Goal: Task Accomplishment & Management: Use online tool/utility

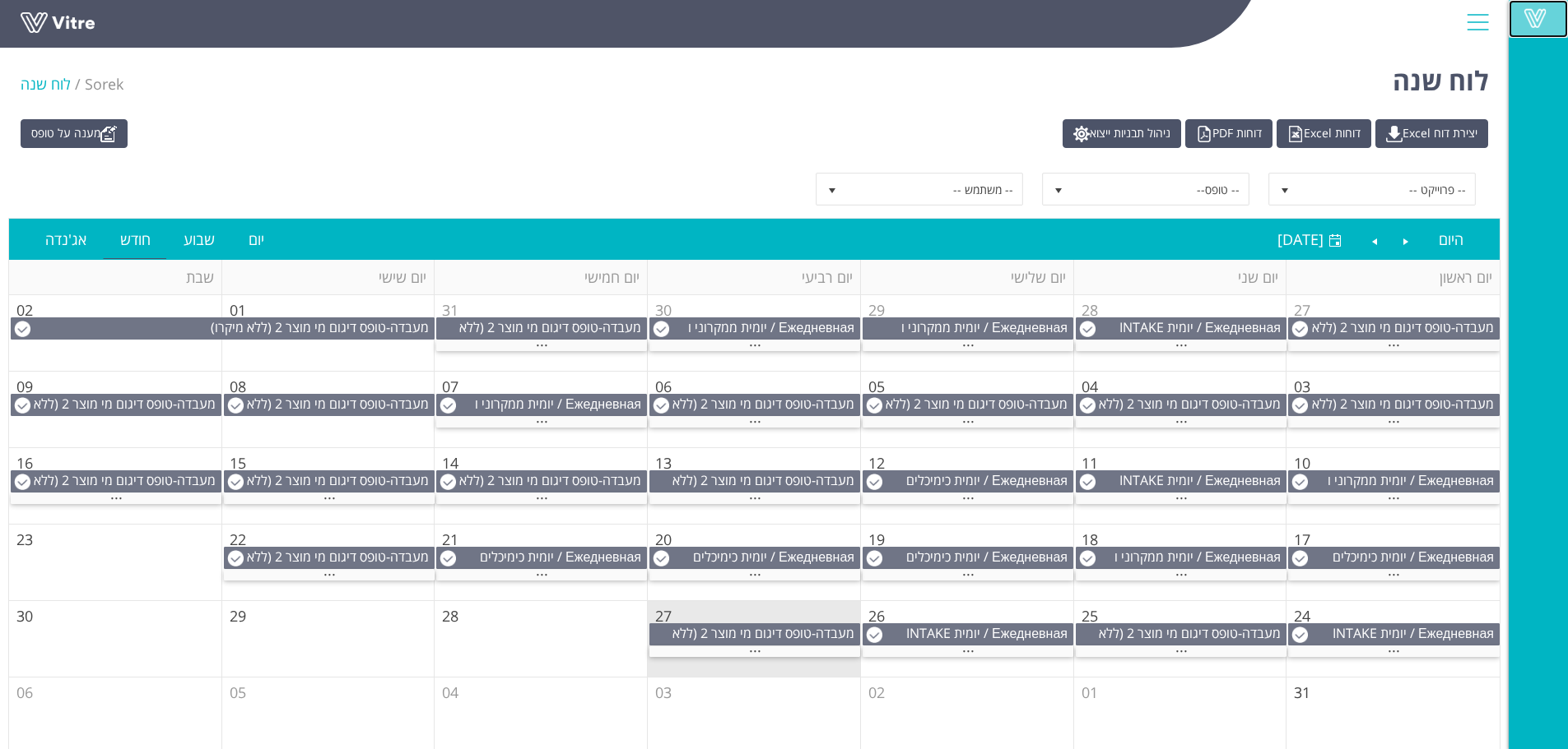
click at [1524, 16] on span at bounding box center [1534, 18] width 41 height 20
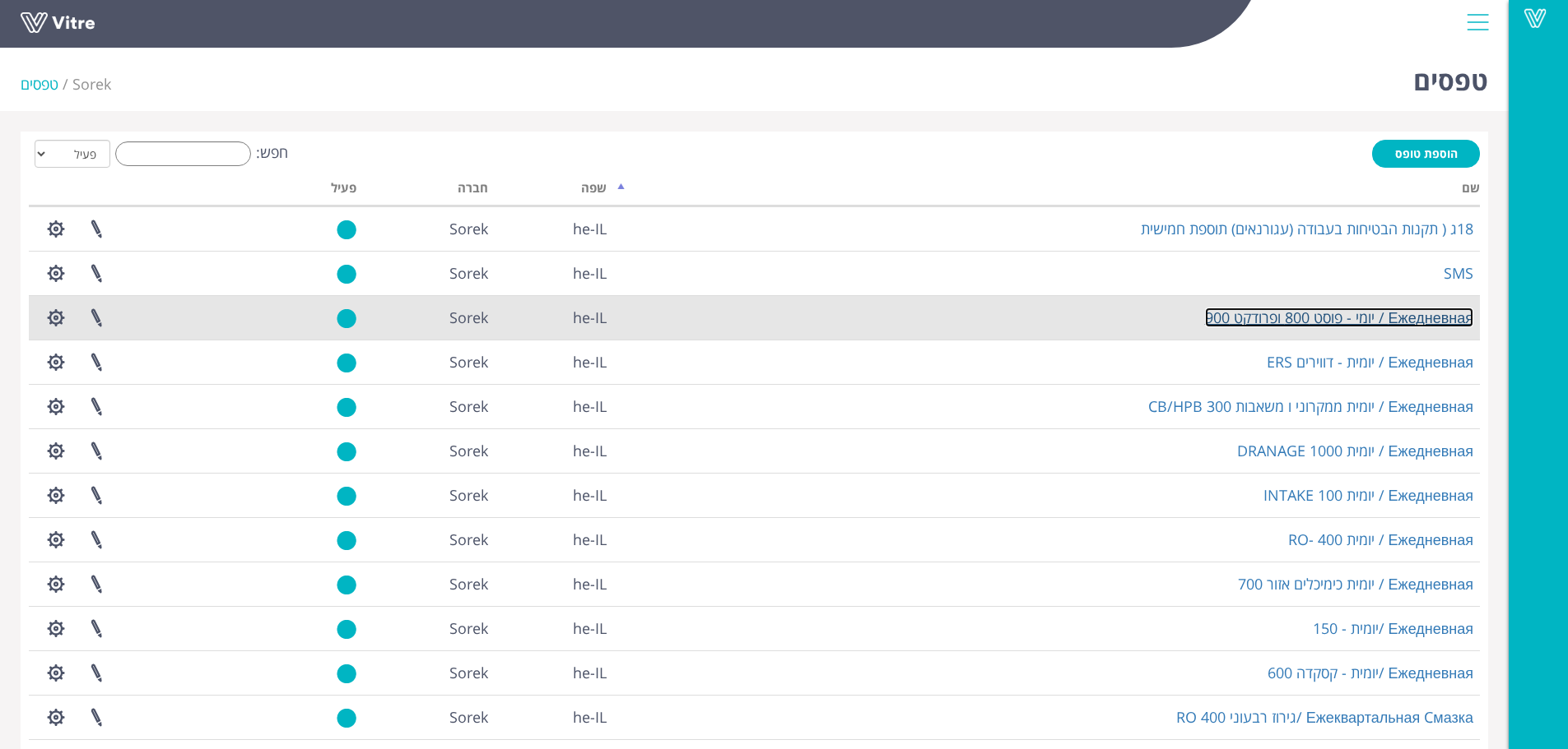
click at [1329, 314] on link "Ежедневная / יומי - פוסט 800 ופרודקט 900" at bounding box center [1339, 317] width 268 height 20
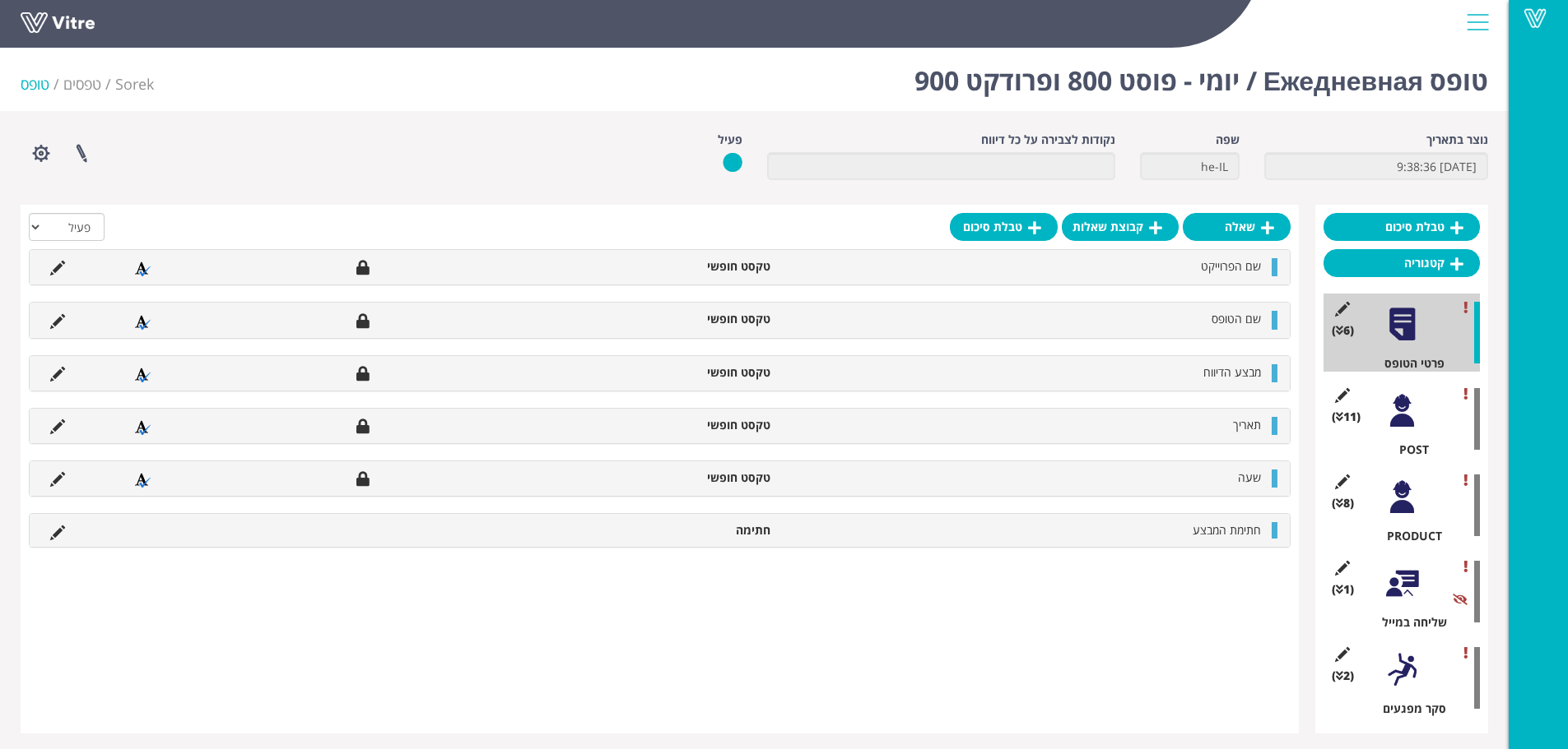
click at [1394, 580] on div at bounding box center [1401, 583] width 37 height 37
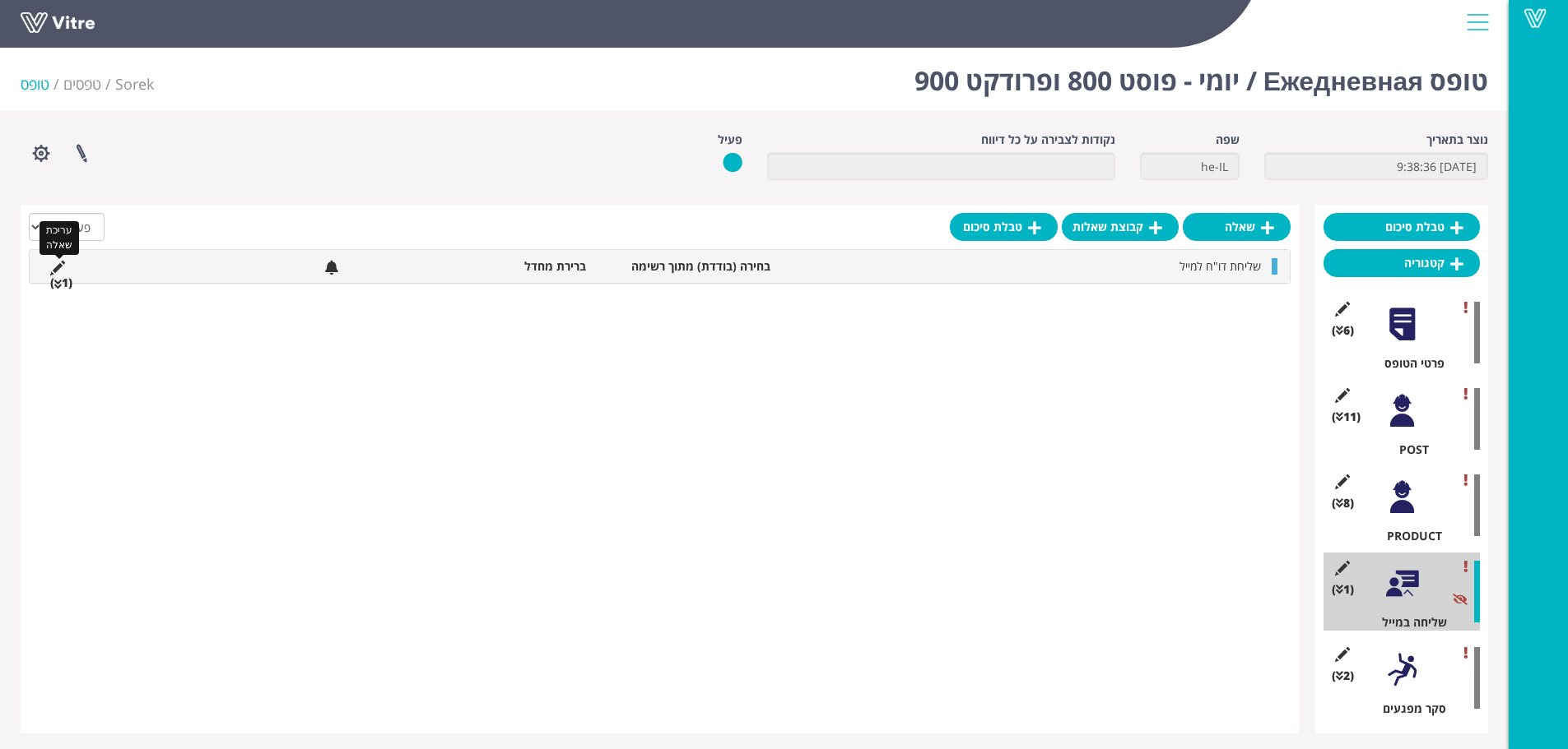
click at [60, 265] on icon at bounding box center [58, 268] width 15 height 15
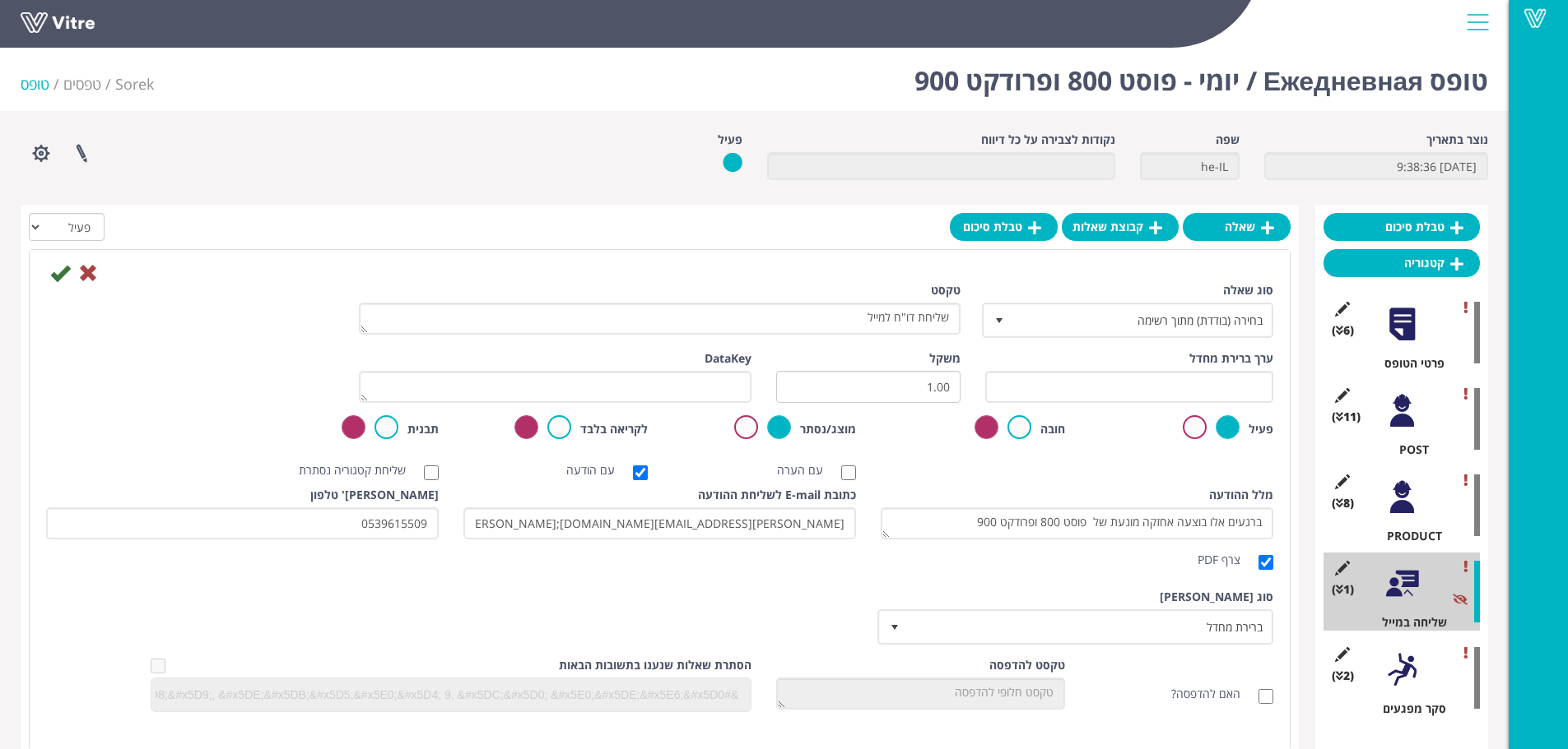
click at [698, 268] on div at bounding box center [659, 272] width 1252 height 20
